Goal: Transaction & Acquisition: Purchase product/service

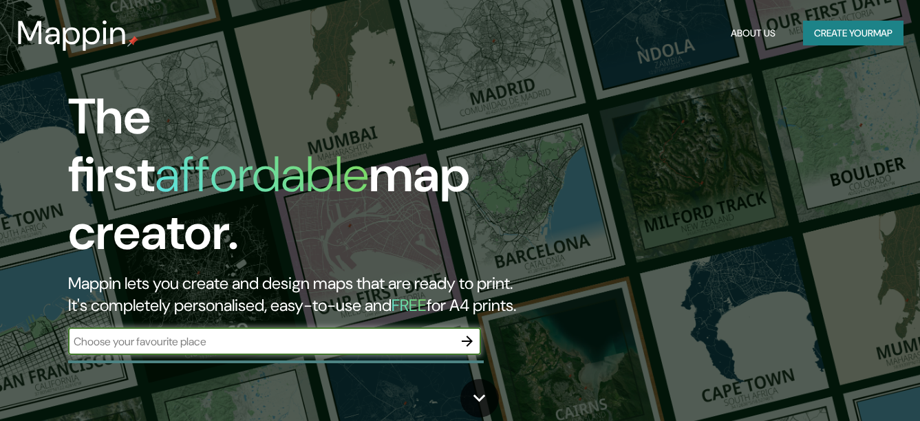
click at [473, 337] on button "button" at bounding box center [468, 342] width 28 height 28
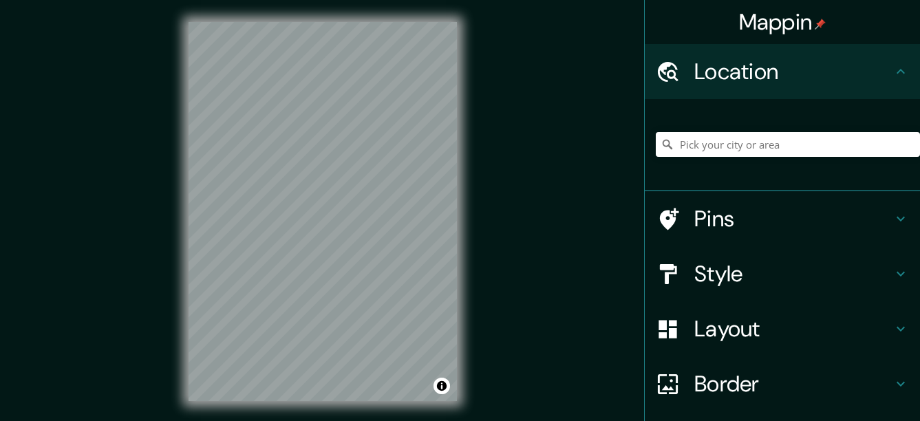
click at [772, 274] on h4 "Style" at bounding box center [794, 274] width 198 height 28
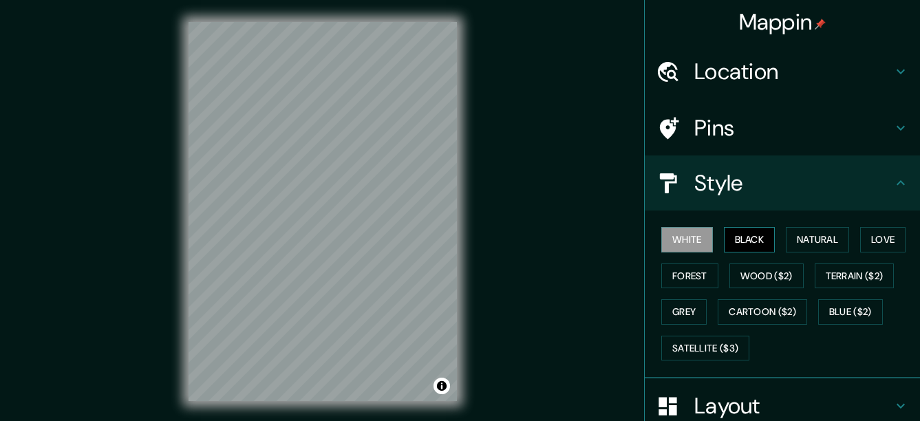
click at [758, 248] on button "Black" at bounding box center [750, 239] width 52 height 25
click at [812, 244] on button "Natural" at bounding box center [817, 239] width 63 height 25
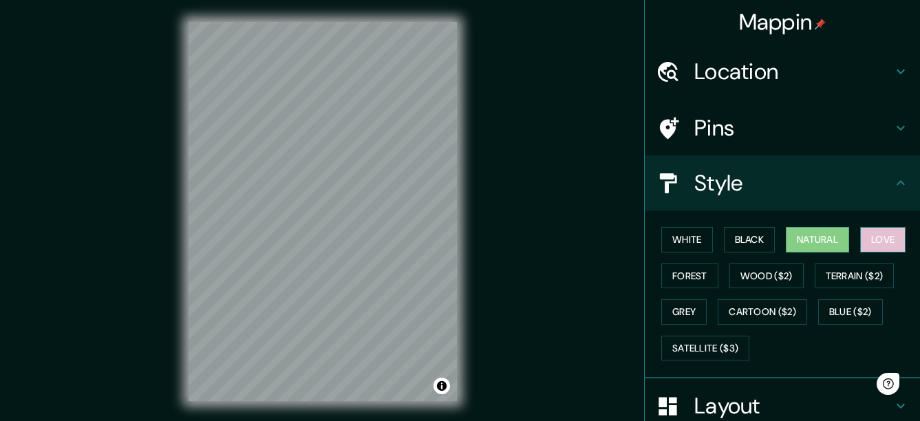
click at [863, 244] on button "Love" at bounding box center [882, 239] width 45 height 25
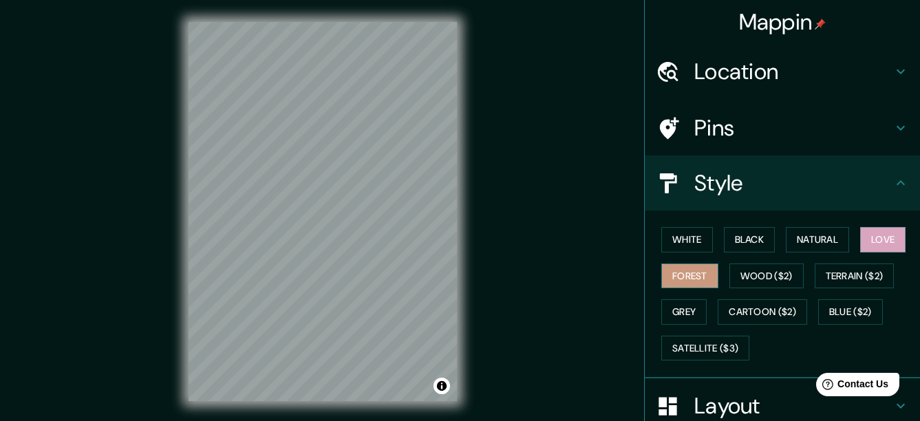
click at [701, 277] on button "Forest" at bounding box center [690, 276] width 57 height 25
click at [749, 270] on button "Wood ($2)" at bounding box center [767, 276] width 74 height 25
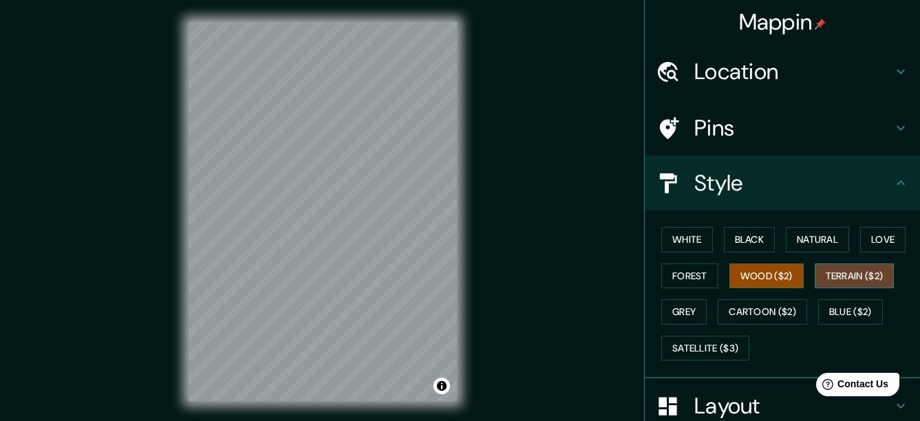
click at [821, 282] on button "Terrain ($2)" at bounding box center [855, 276] width 80 height 25
click at [692, 320] on button "Grey" at bounding box center [684, 311] width 45 height 25
click at [860, 286] on button "Terrain ($2)" at bounding box center [855, 276] width 80 height 25
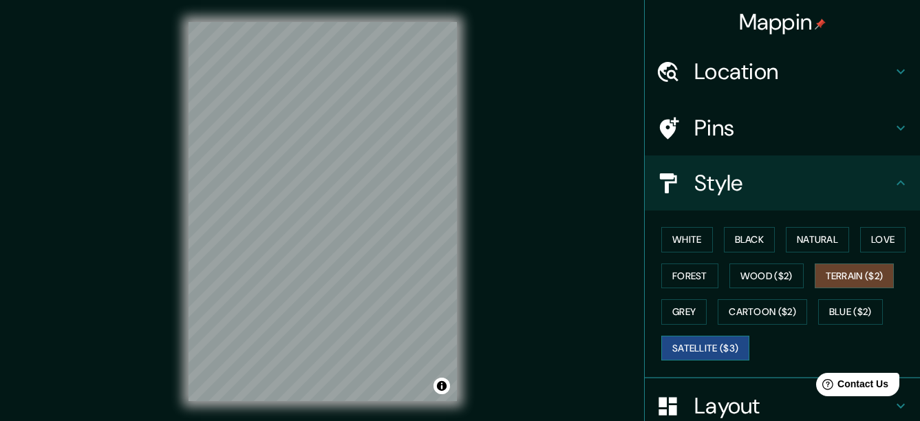
click at [718, 339] on button "Satellite ($3)" at bounding box center [706, 348] width 88 height 25
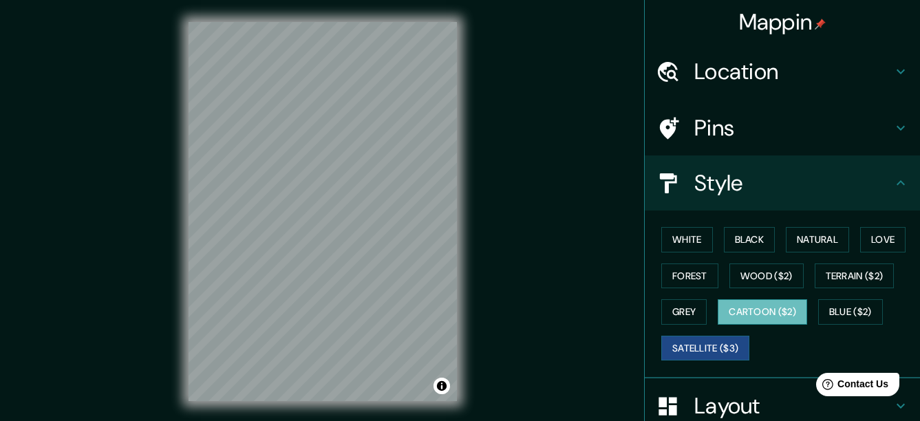
click at [784, 316] on button "Cartoon ($2)" at bounding box center [762, 311] width 89 height 25
click at [674, 319] on button "Grey" at bounding box center [684, 311] width 45 height 25
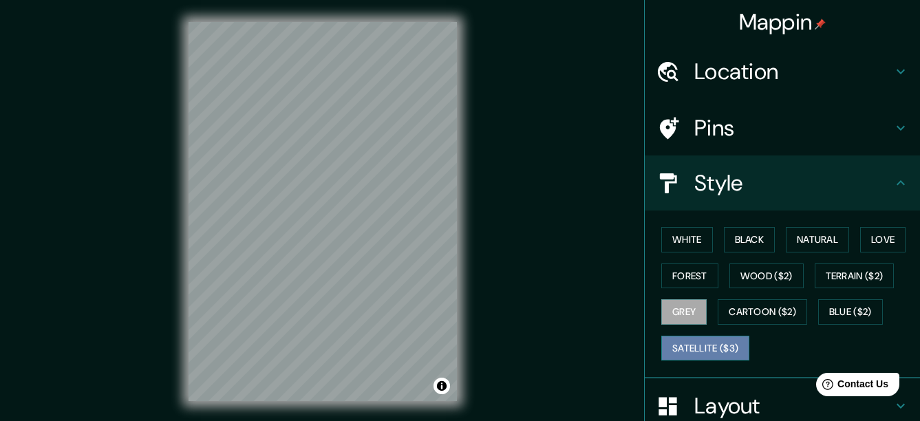
click at [674, 359] on button "Satellite ($3)" at bounding box center [706, 348] width 88 height 25
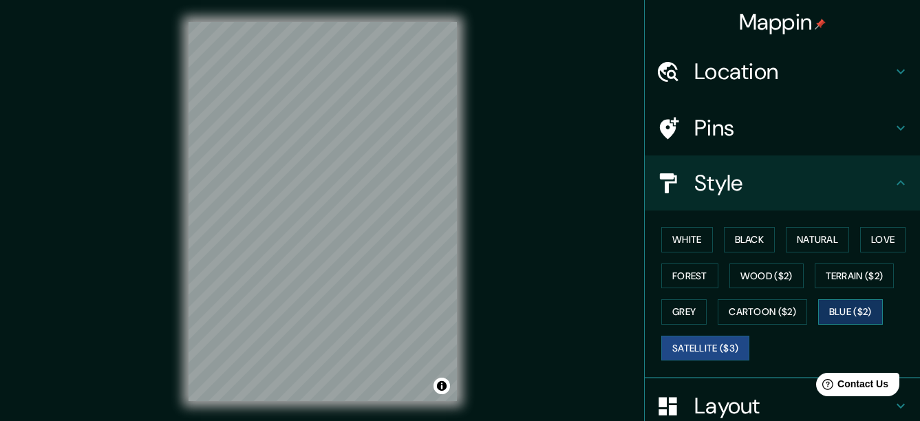
click at [837, 316] on button "Blue ($2)" at bounding box center [850, 311] width 65 height 25
click at [763, 243] on button "Black" at bounding box center [750, 239] width 52 height 25
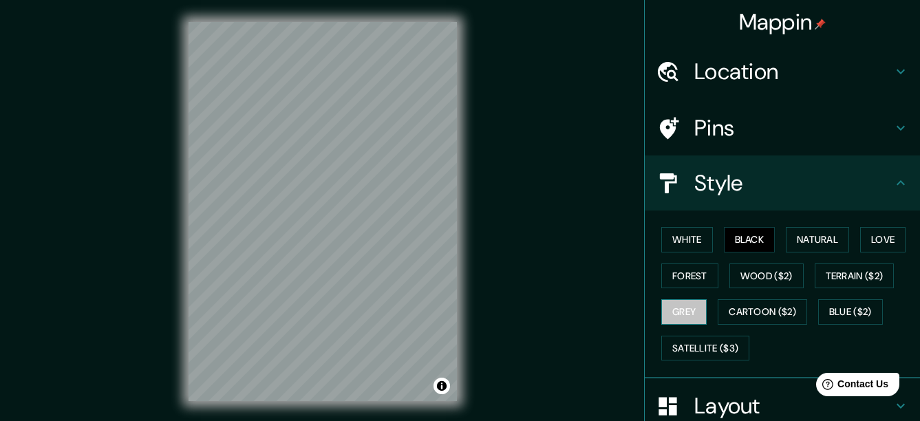
click at [684, 308] on button "Grey" at bounding box center [684, 311] width 45 height 25
click at [798, 244] on button "Natural" at bounding box center [817, 239] width 63 height 25
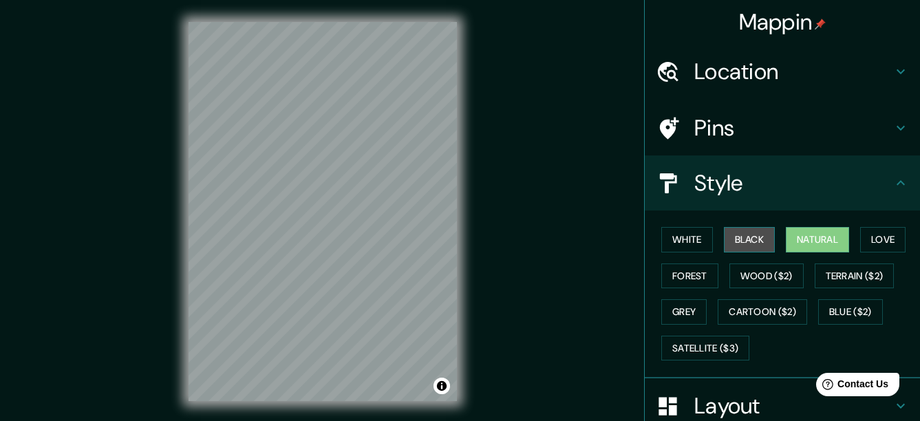
click at [745, 240] on button "Black" at bounding box center [750, 239] width 52 height 25
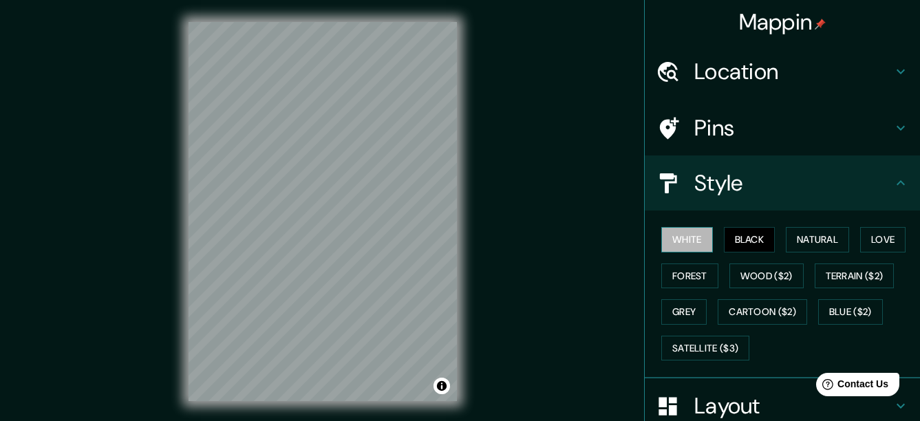
click at [668, 237] on button "White" at bounding box center [688, 239] width 52 height 25
click at [878, 250] on button "Love" at bounding box center [882, 239] width 45 height 25
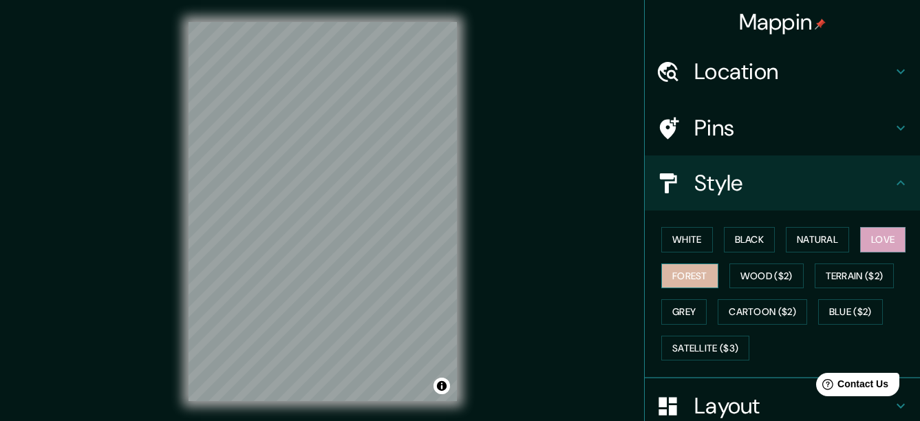
click at [700, 275] on button "Forest" at bounding box center [690, 276] width 57 height 25
click at [771, 67] on h4 "Location" at bounding box center [794, 72] width 198 height 28
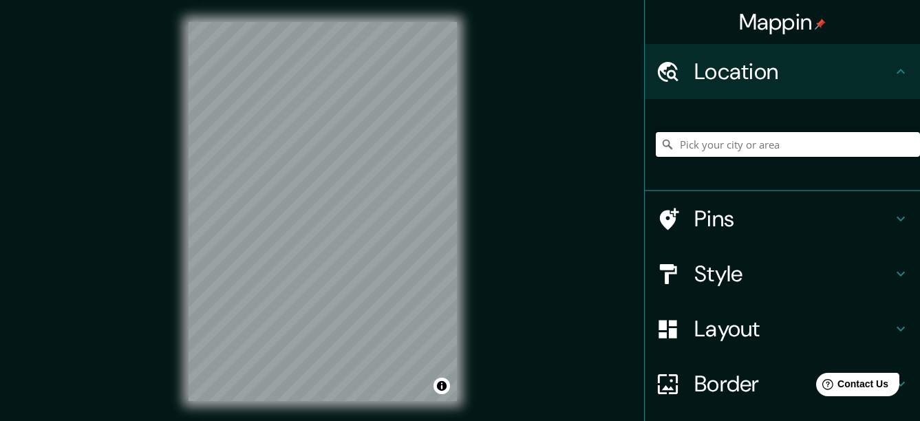
click at [782, 149] on input "Pick your city or area" at bounding box center [788, 144] width 264 height 25
type input "Fundidora De Monterrey, [GEOGRAPHIC_DATA], [GEOGRAPHIC_DATA], [GEOGRAPHIC_DATA]"
click at [464, 191] on div "© Mapbox © OpenStreetMap Improve this map" at bounding box center [323, 211] width 313 height 423
